Goal: Transaction & Acquisition: Purchase product/service

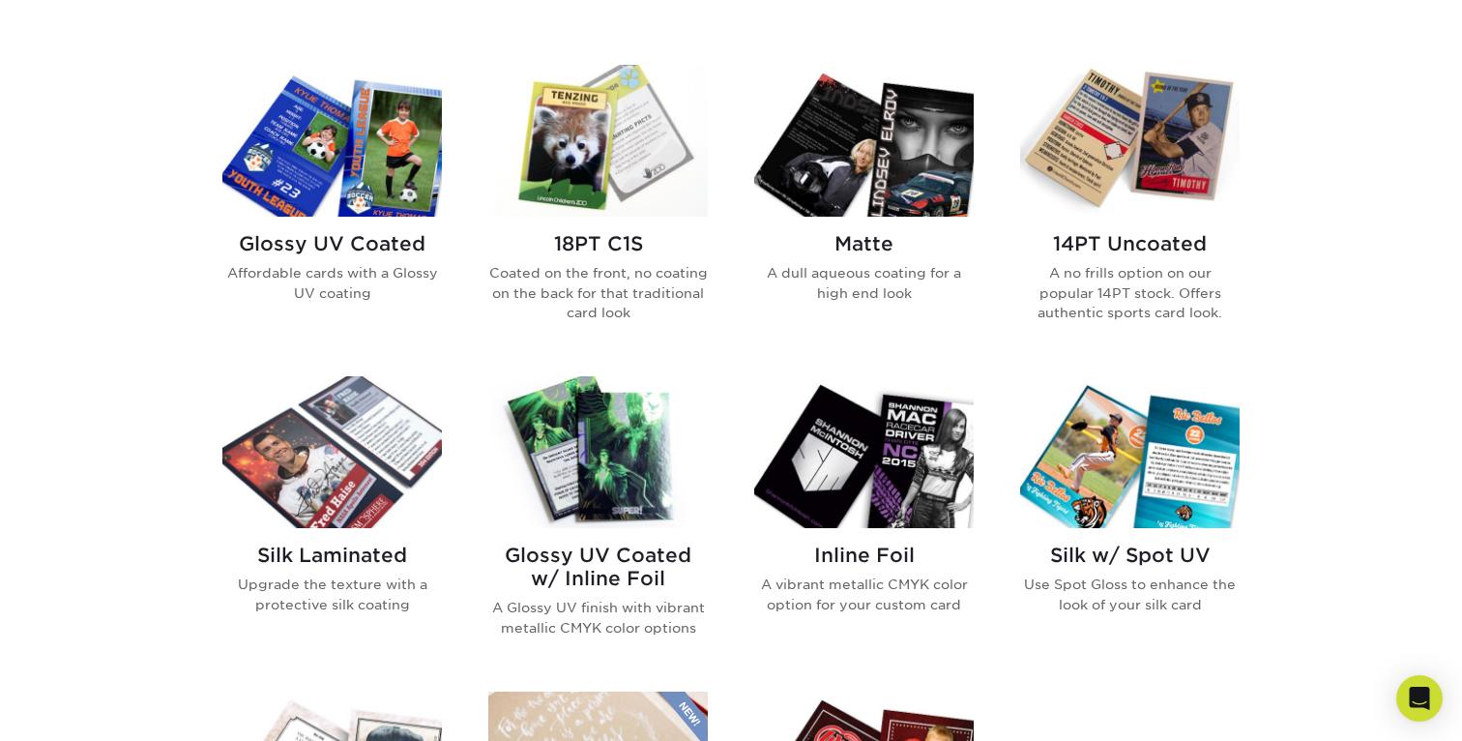
scroll to position [872, 0]
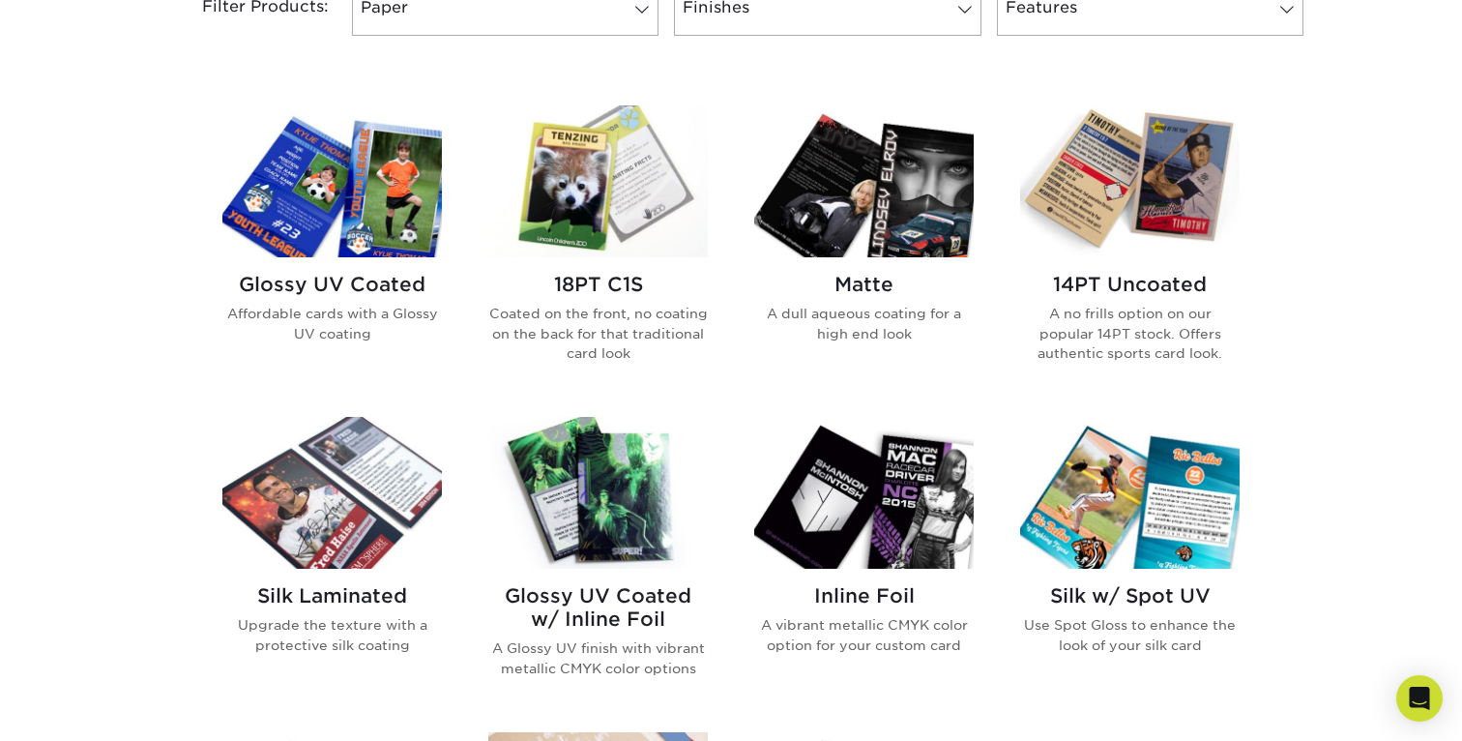
click at [1097, 194] on img at bounding box center [1129, 181] width 219 height 152
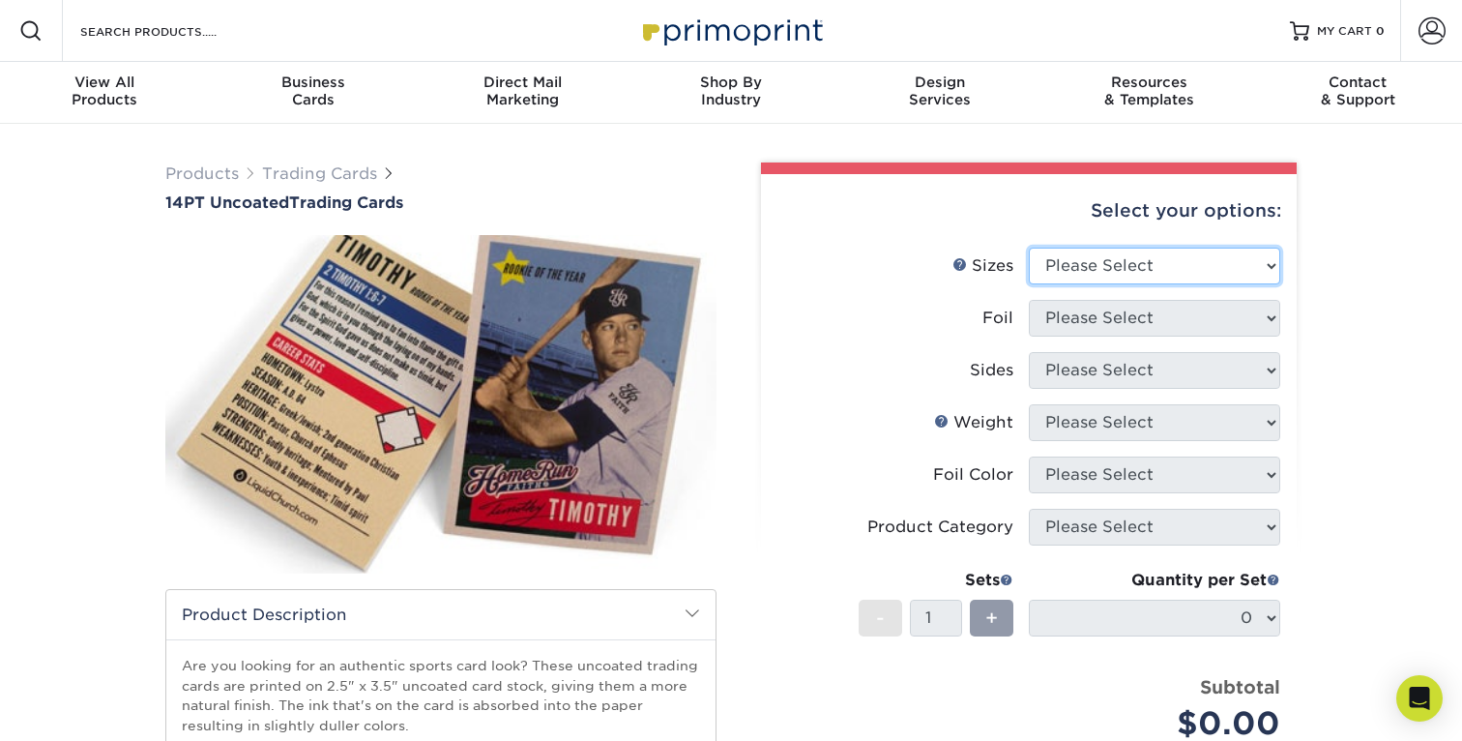
click at [1085, 282] on select "Please Select 2.5" x 3.5"" at bounding box center [1154, 266] width 251 height 37
select select "2.50x3.50"
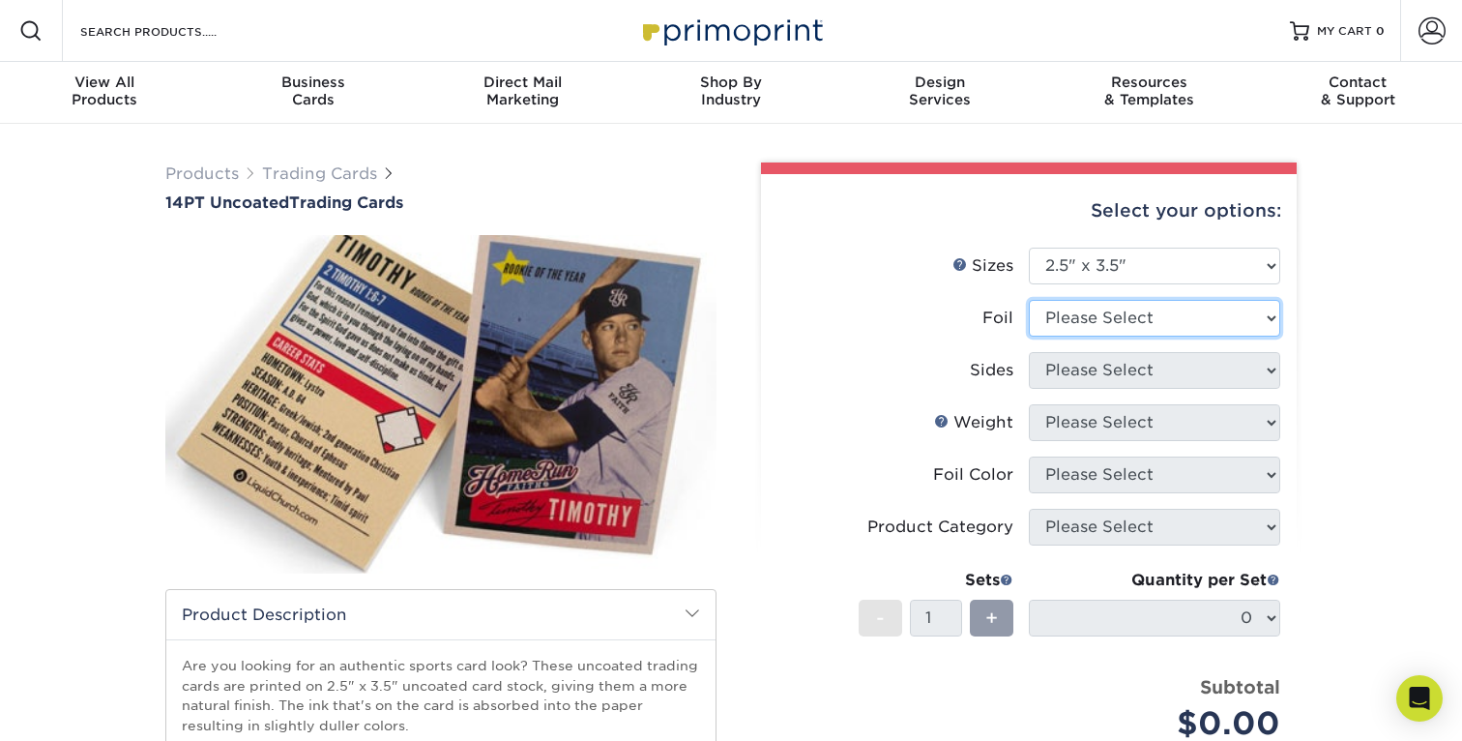
click at [1068, 309] on select "Please Select Yes No" at bounding box center [1154, 318] width 251 height 37
click at [1082, 315] on select "Please Select Yes No" at bounding box center [1154, 318] width 251 height 37
select select "0"
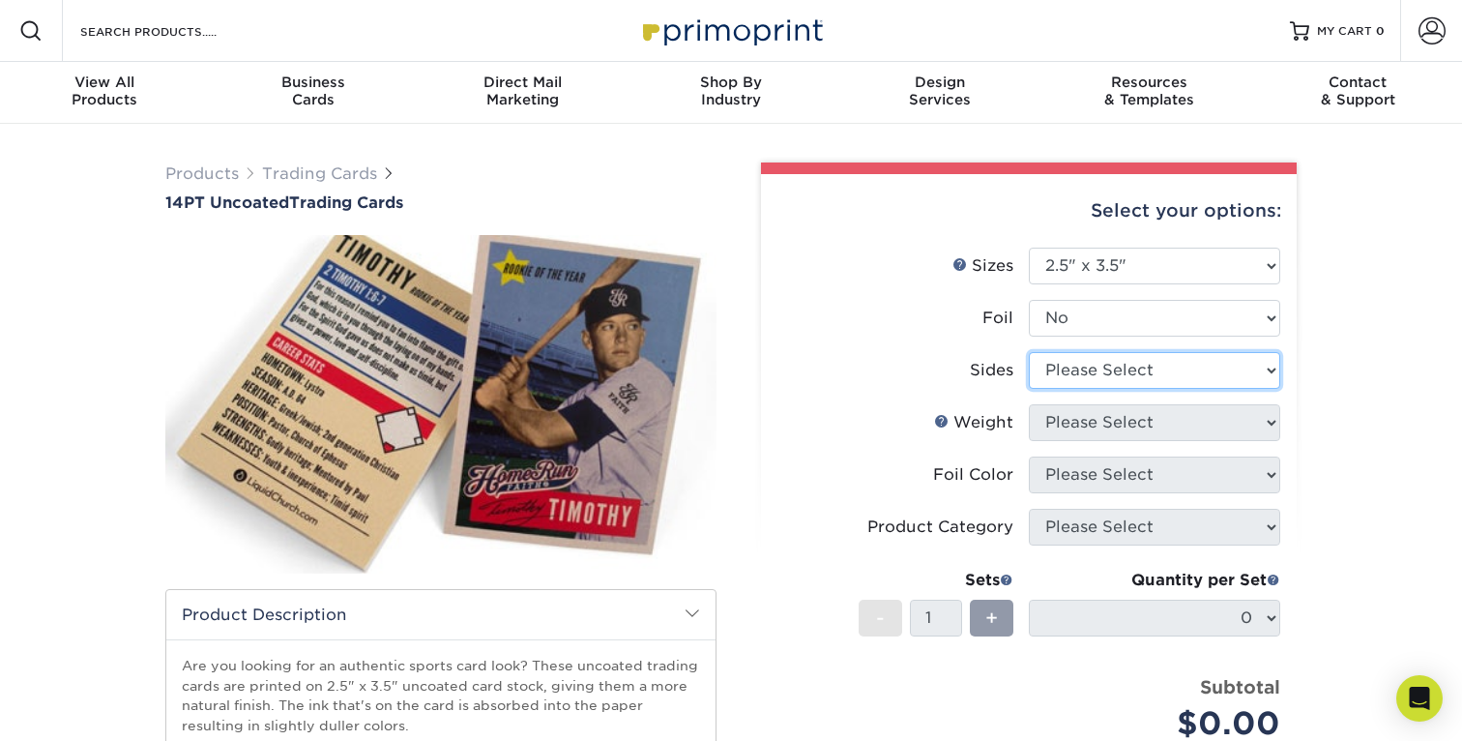
click at [1092, 376] on select "Please Select Print Both Sides - Foil Both Sides Print Both Sides - Foil Front …" at bounding box center [1154, 370] width 251 height 37
select select "13abbda7-1d64-4f25-8bb2-c179b224825d"
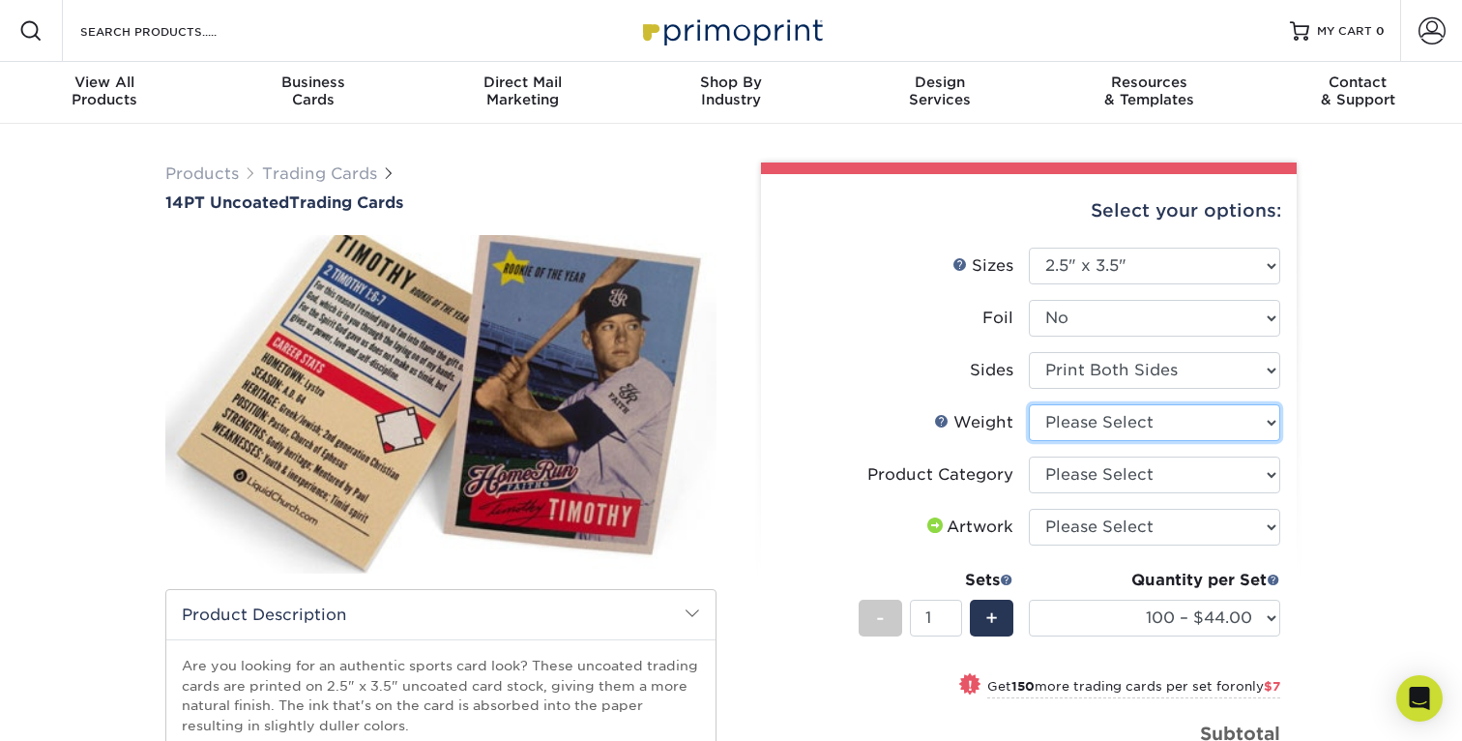
click at [1164, 436] on select "Please Select 14PT Uncoated" at bounding box center [1154, 422] width 251 height 37
select select "14PT Uncoated"
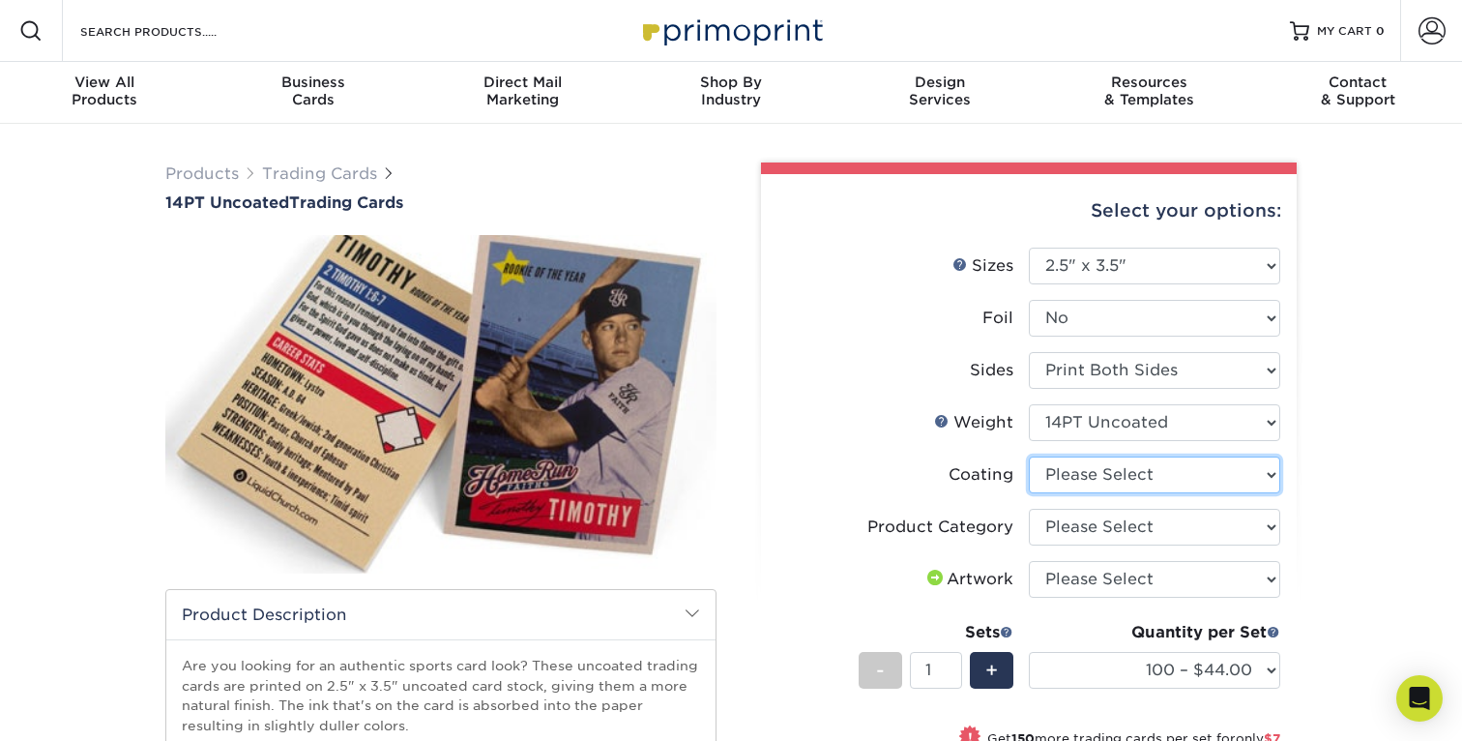
click at [1153, 476] on select at bounding box center [1154, 474] width 251 height 37
select select "3e7618de-abca-4bda-9f97-8b9129e913d8"
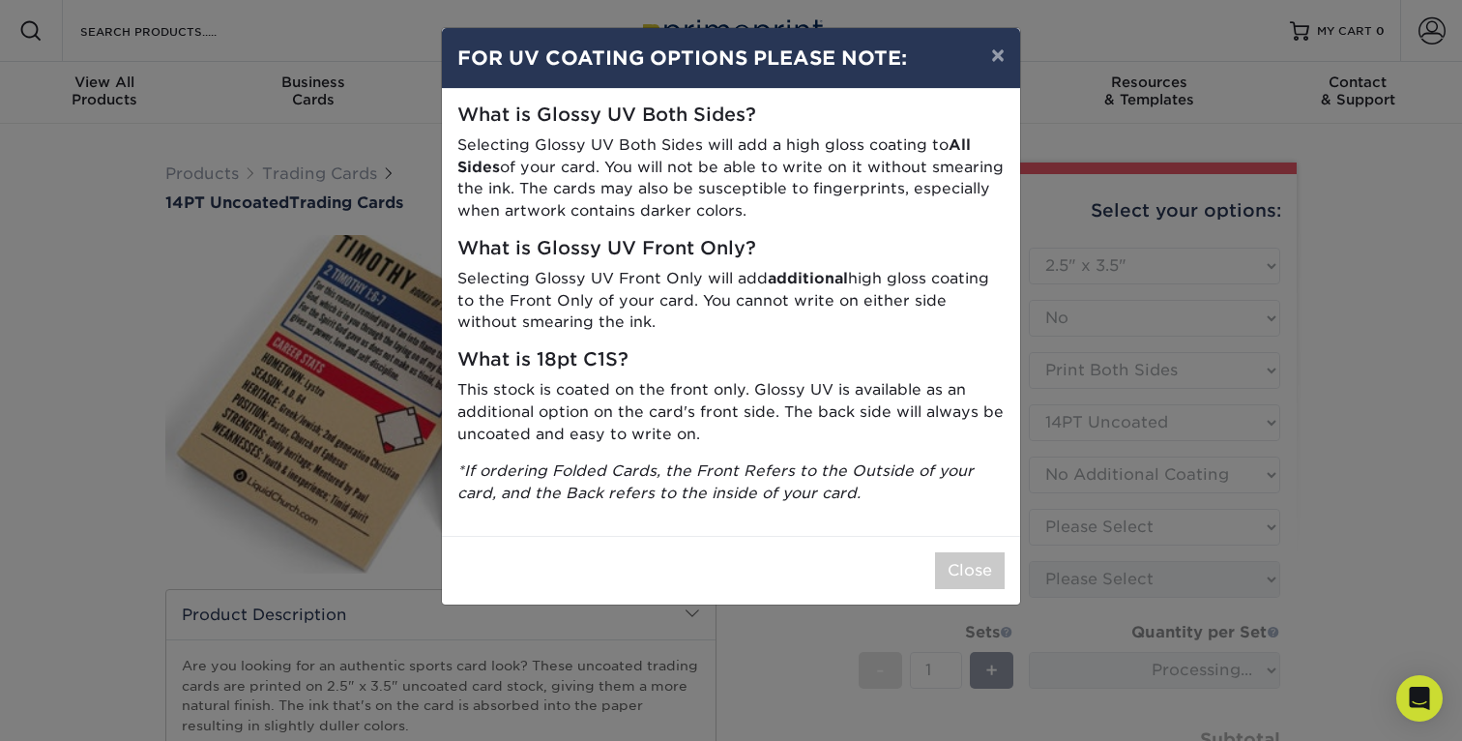
click at [931, 553] on div "Close" at bounding box center [731, 570] width 578 height 69
click at [958, 565] on button "Close" at bounding box center [970, 570] width 70 height 37
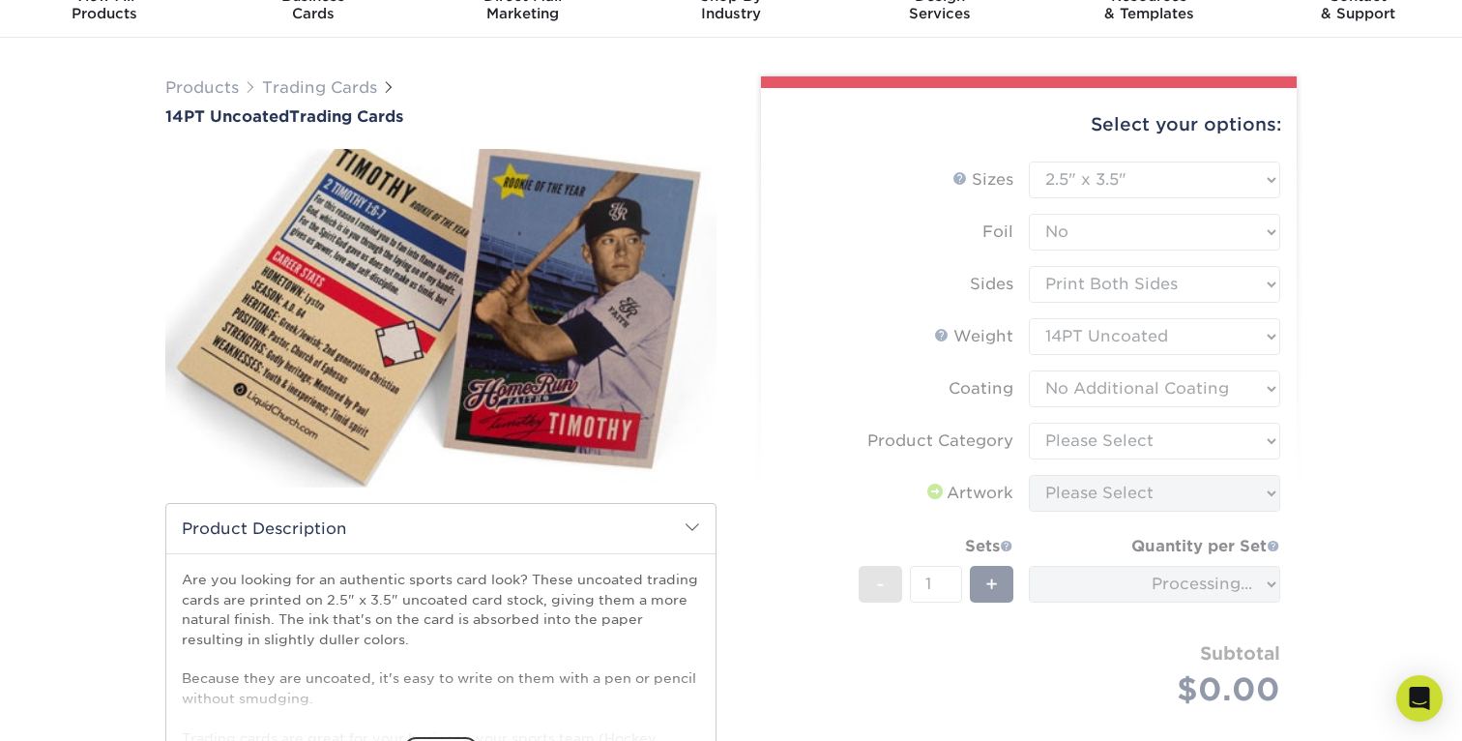
scroll to position [100, 0]
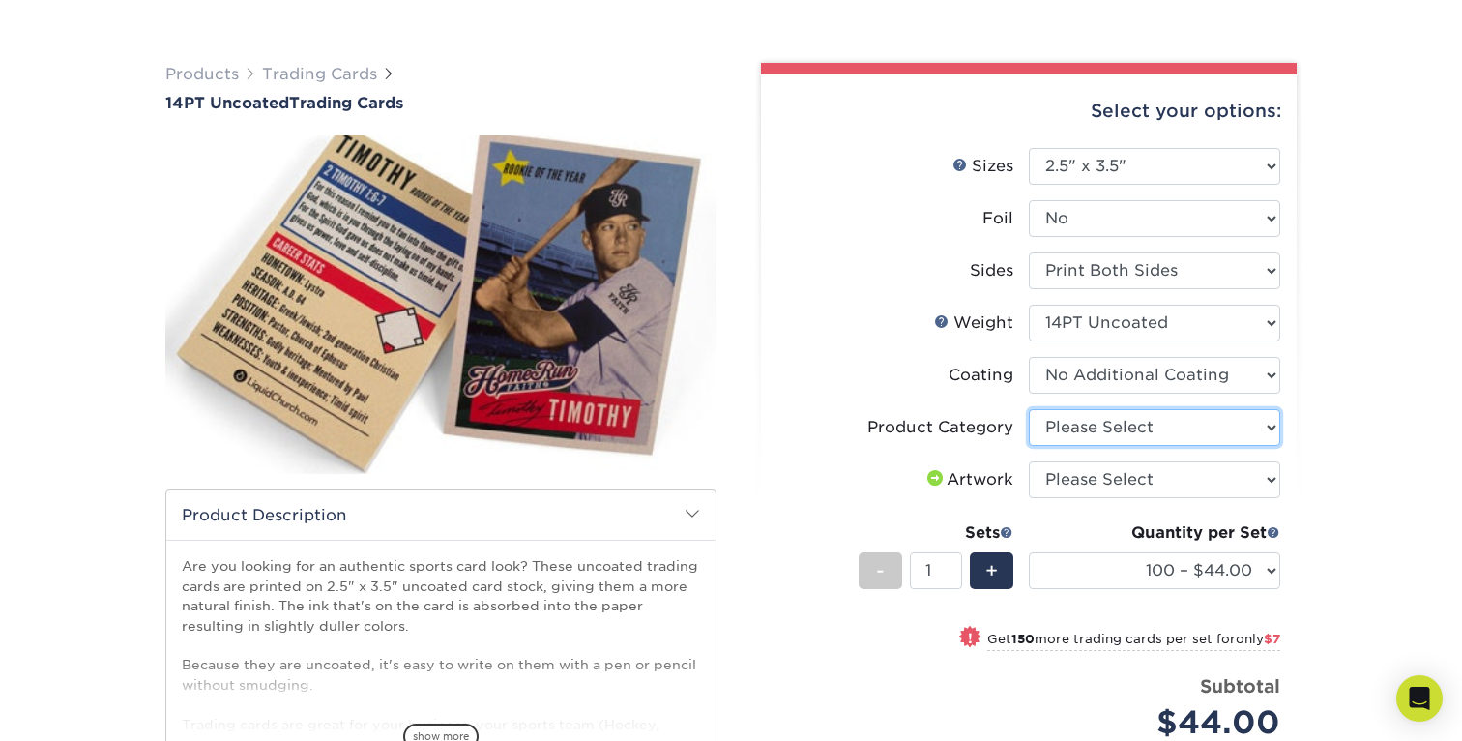
click at [1127, 414] on select "Please Select Trading Cards" at bounding box center [1154, 427] width 251 height 37
select select "c2f9bce9-36c2-409d-b101-c29d9d031e18"
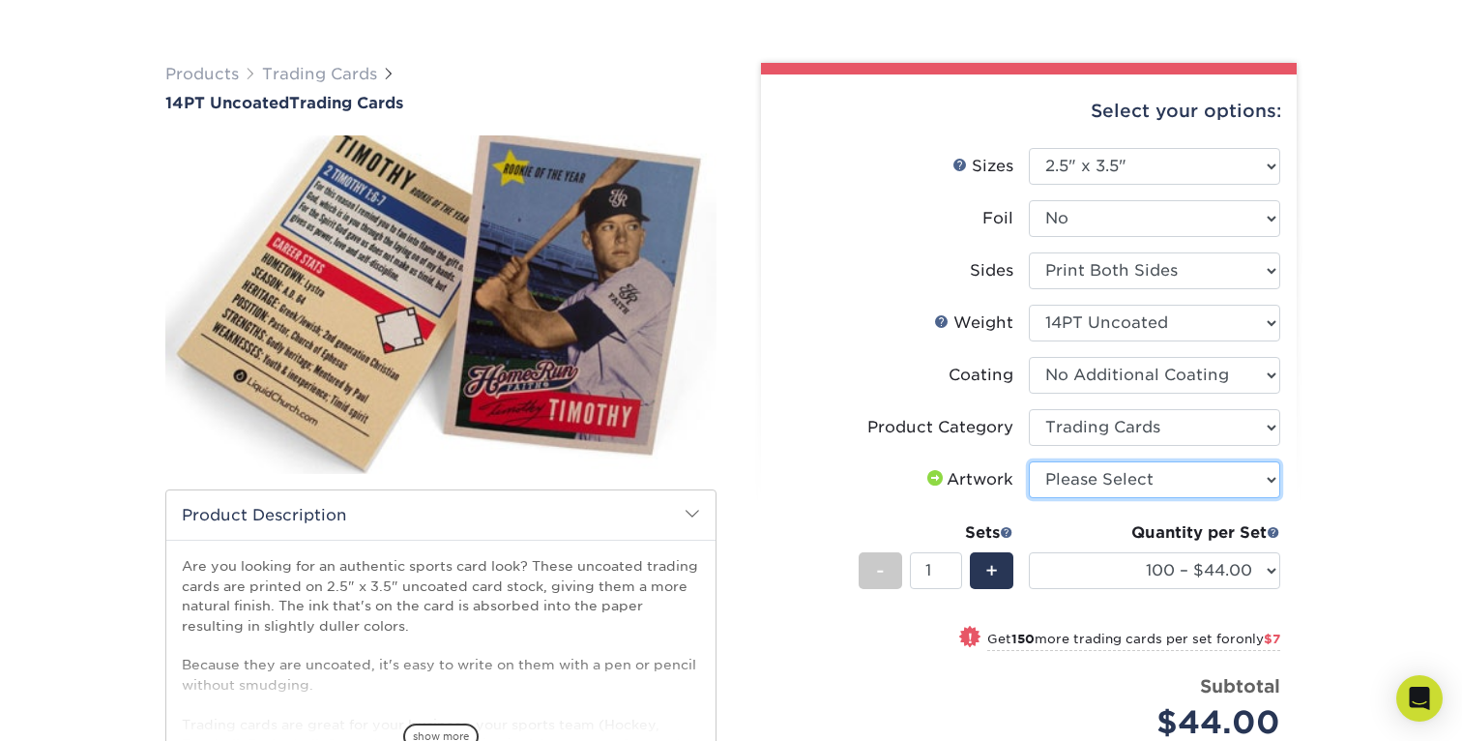
click at [1180, 478] on select "Please Select I will upload files I need a design - $100" at bounding box center [1154, 479] width 251 height 37
select select "upload"
click at [796, 474] on label "Artwork" at bounding box center [902, 479] width 251 height 37
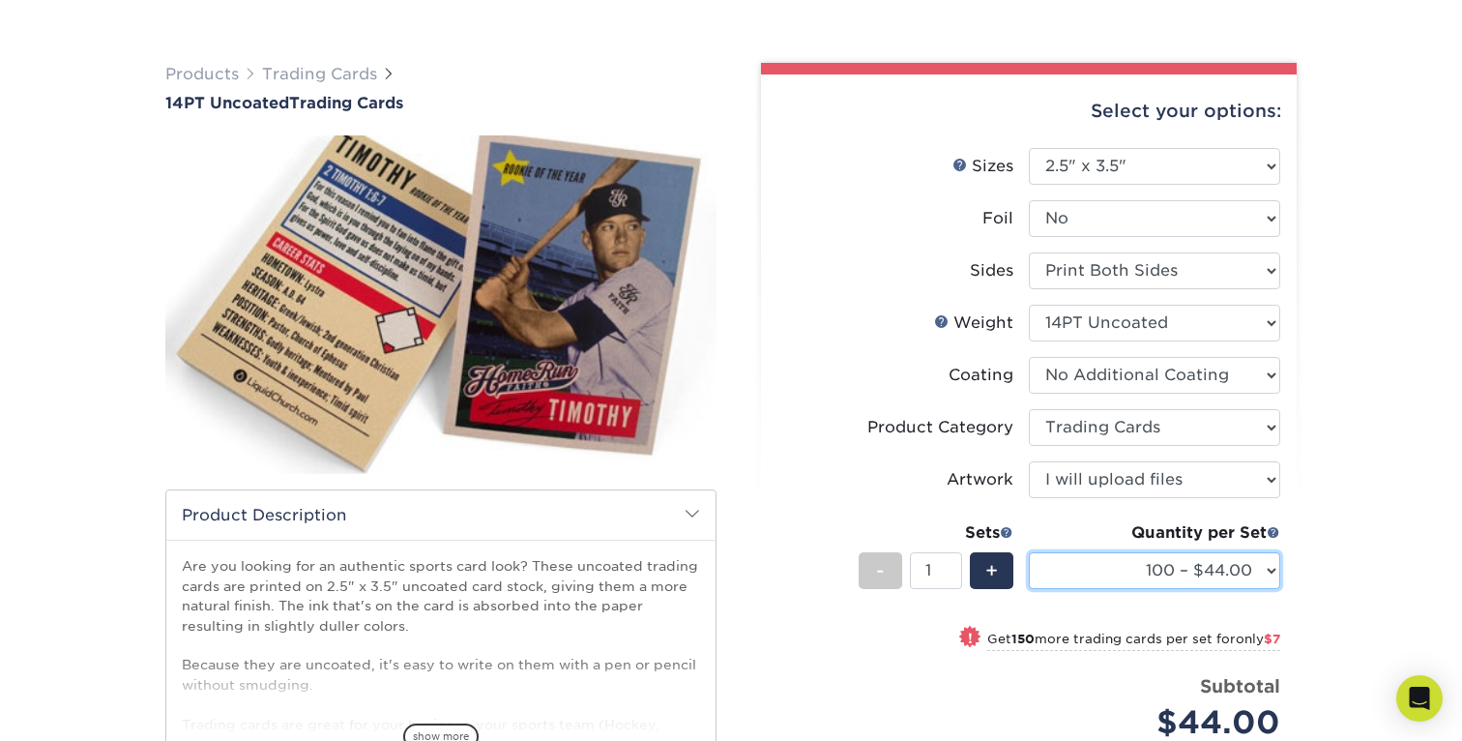
click at [1106, 570] on select "100 – $44.00 250 – $51.00 500 – $54.00 1000 – $78.00 2500 – $148.00 5000 – $198…" at bounding box center [1154, 570] width 251 height 37
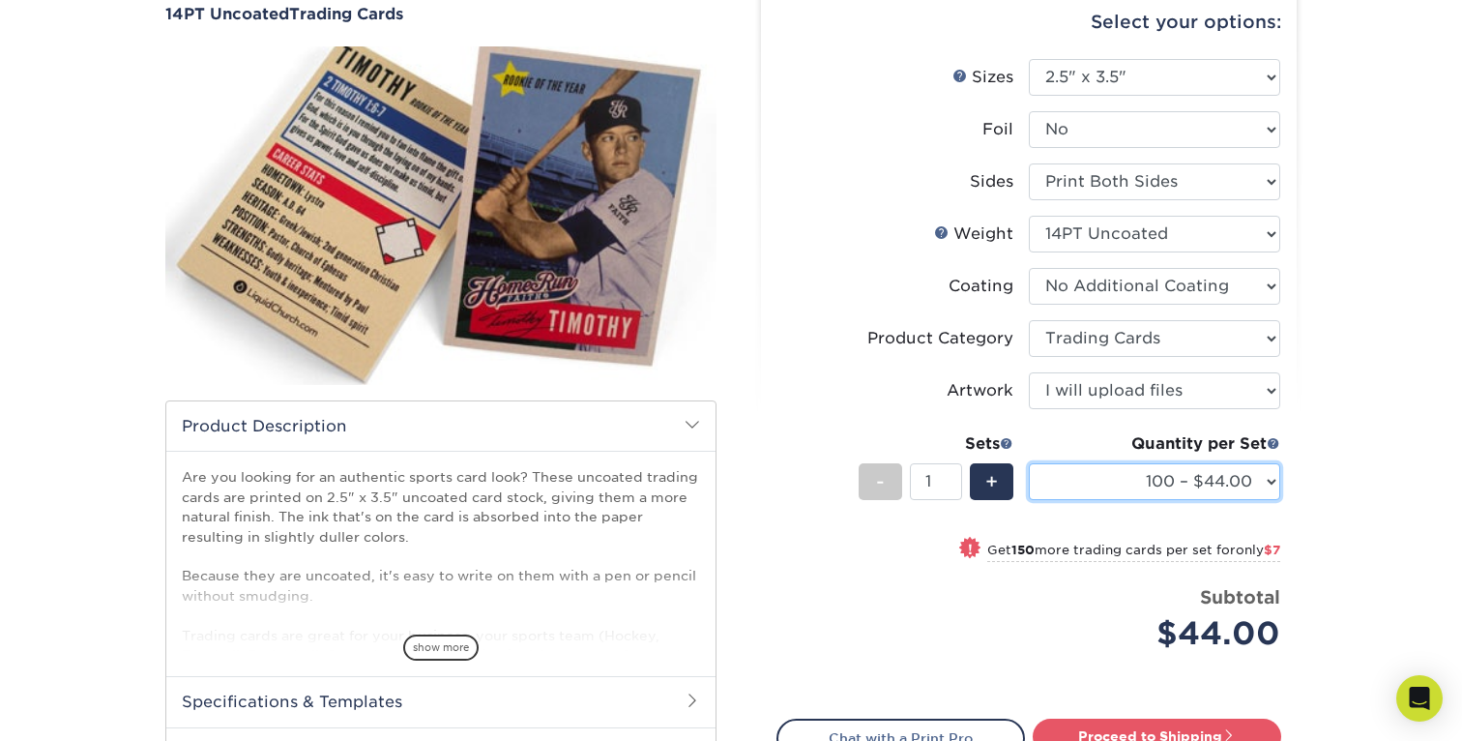
scroll to position [193, 0]
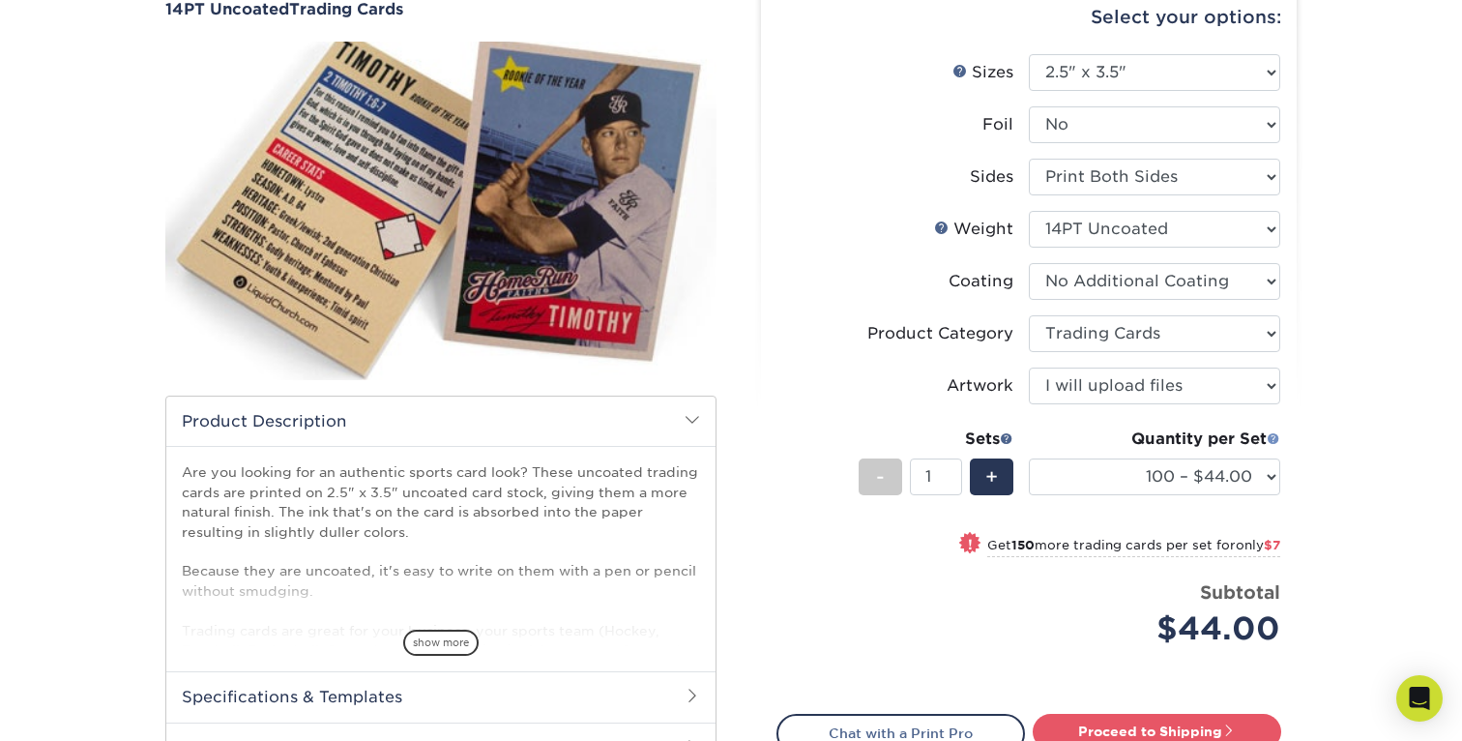
click at [1273, 434] on span at bounding box center [1274, 438] width 14 height 14
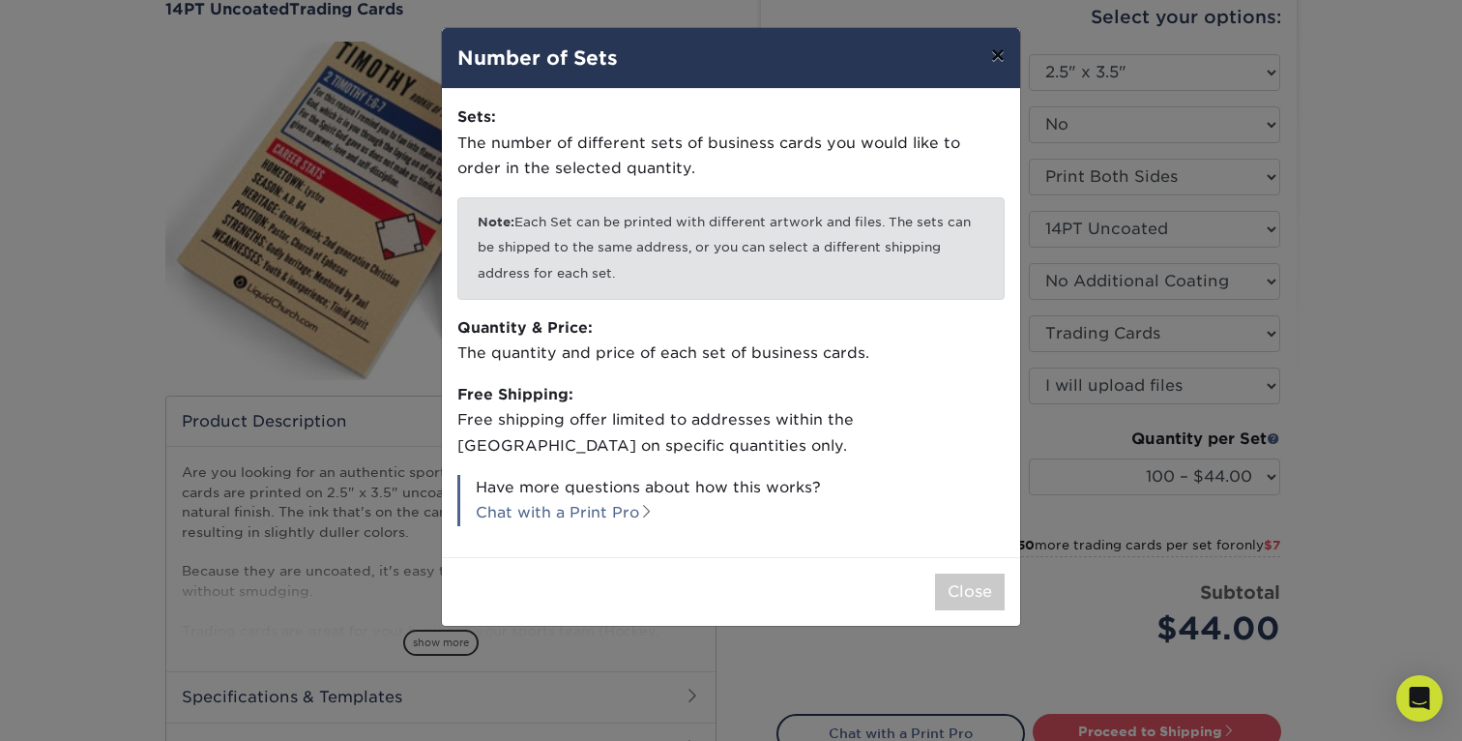
click at [997, 54] on button "×" at bounding box center [998, 55] width 44 height 54
